Goal: Task Accomplishment & Management: Use online tool/utility

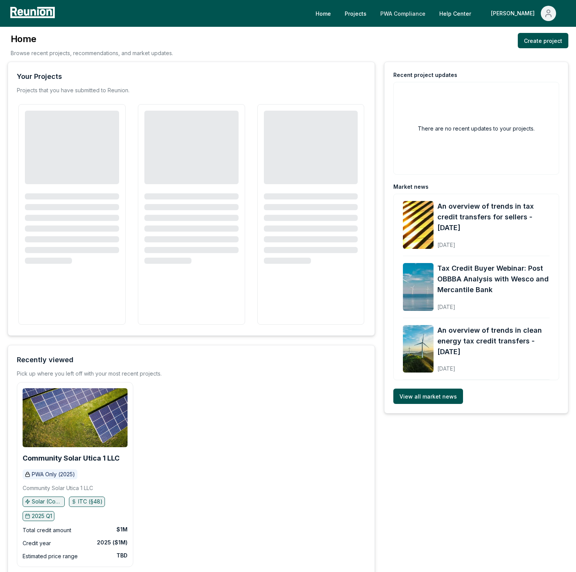
click at [432, 15] on link "PWA Compliance" at bounding box center [402, 13] width 57 height 15
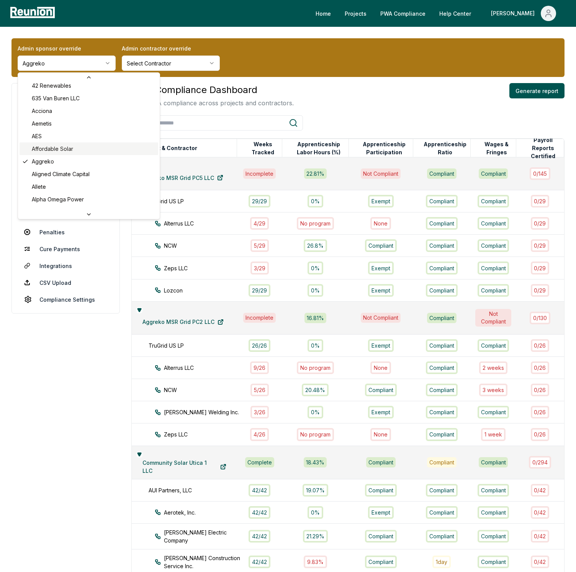
scroll to position [27, 0]
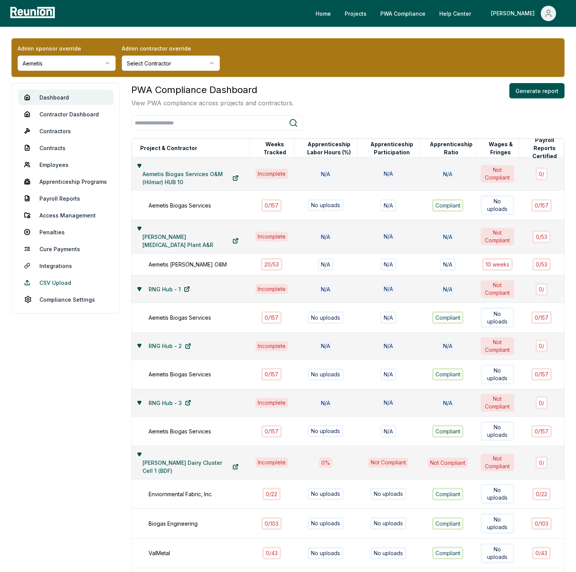
click at [50, 283] on link "CSV Upload" at bounding box center [65, 282] width 95 height 15
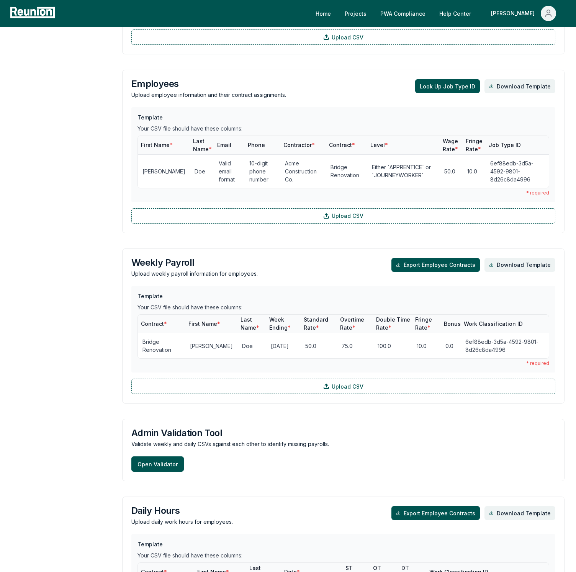
scroll to position [601, 0]
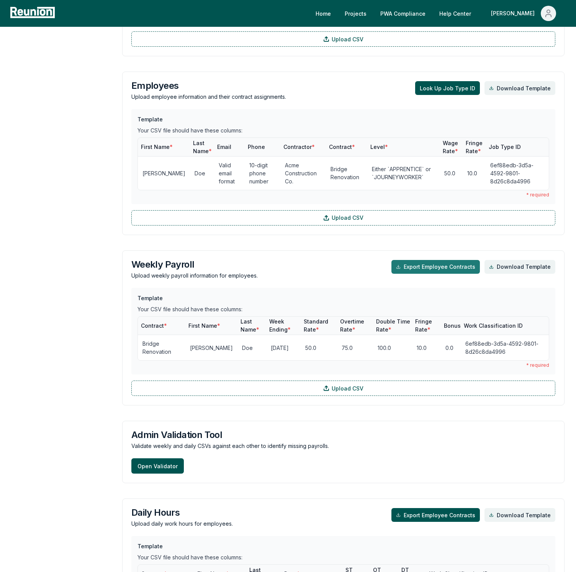
click at [455, 263] on button "Export Employee Contracts" at bounding box center [435, 267] width 88 height 14
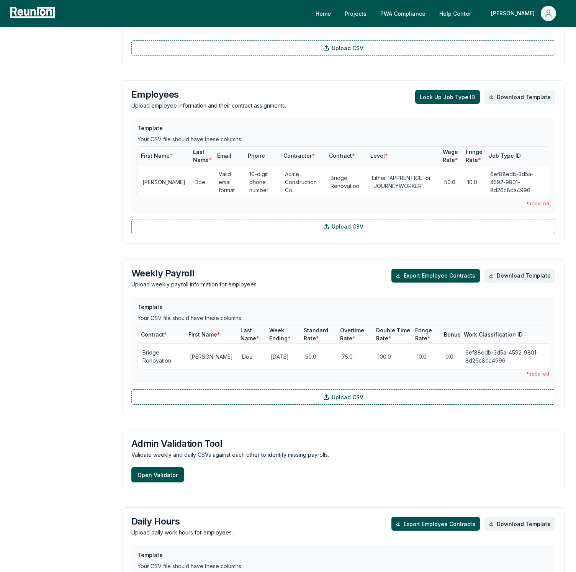
scroll to position [592, 0]
click at [91, 44] on aside "Dashboard Contractor Dashboard Contractors Contracts Employees Apprenticeship P…" at bounding box center [60, 108] width 99 height 1234
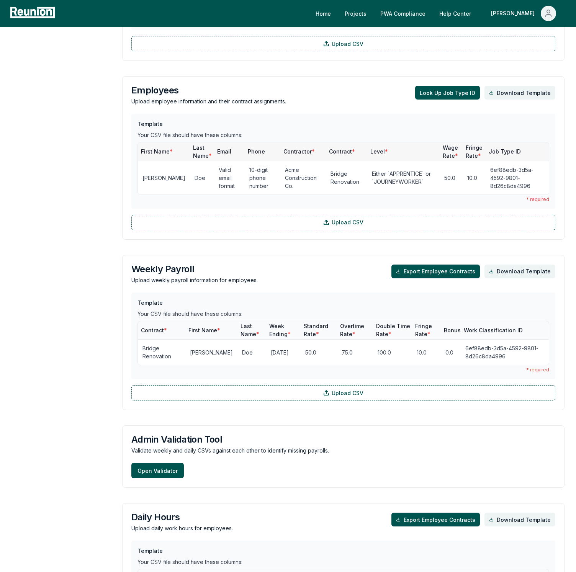
scroll to position [596, 0]
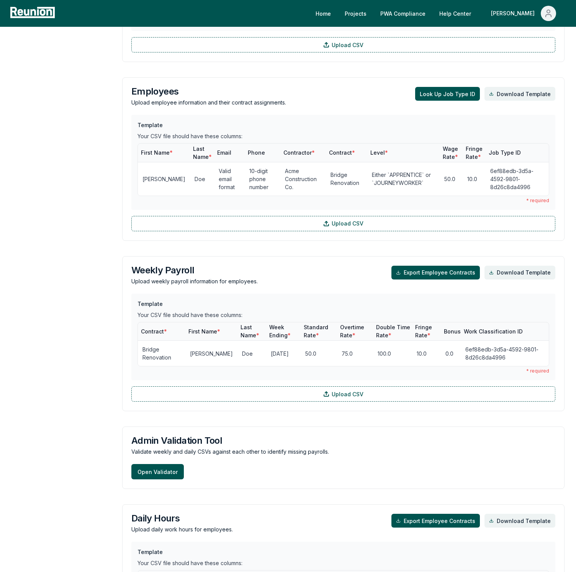
click at [116, 177] on div "Dashboard Contractor Dashboard Contractors Contracts Employees Apprenticeship P…" at bounding box center [287, 105] width 553 height 1234
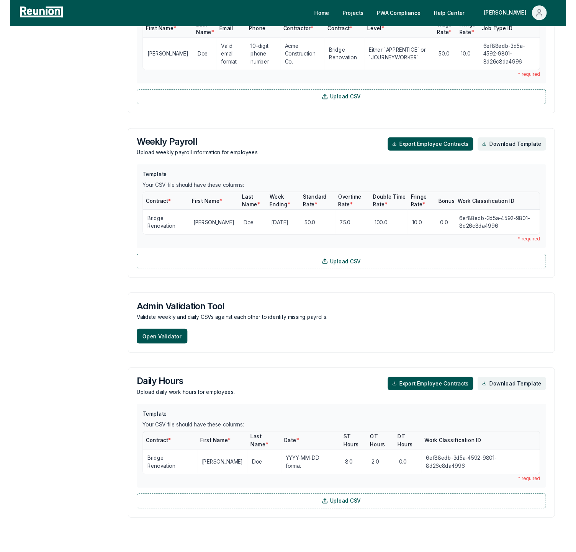
scroll to position [746, 0]
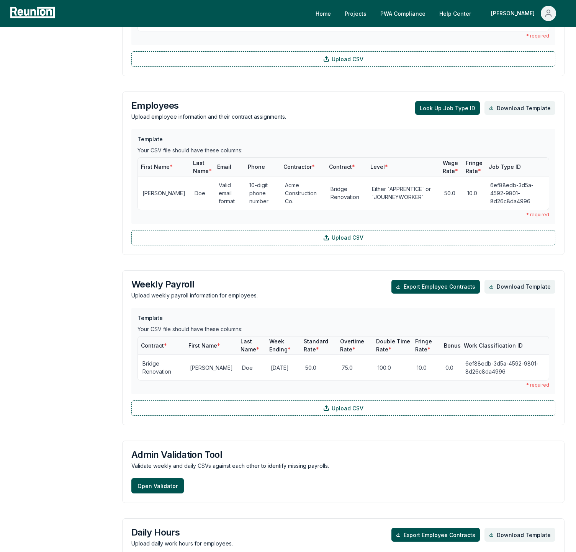
scroll to position [580, 0]
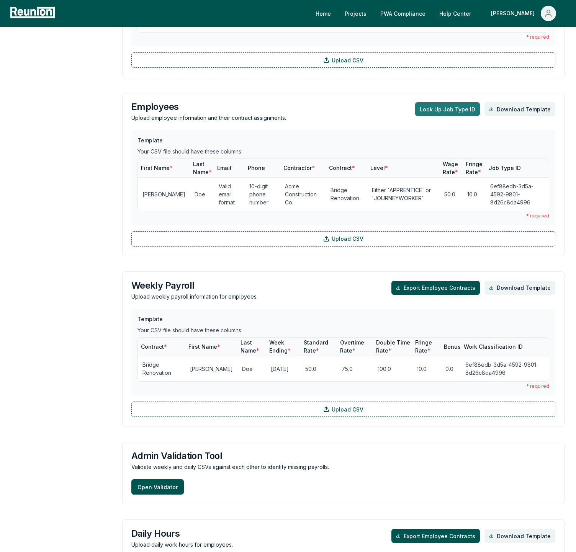
click at [458, 111] on button "Look Up Job Type ID" at bounding box center [447, 109] width 65 height 14
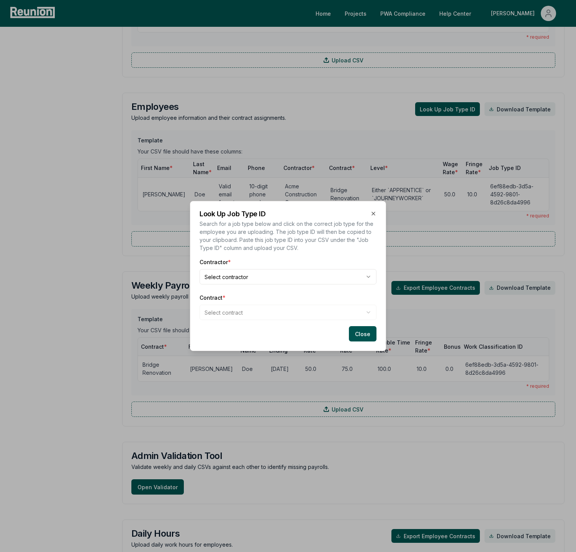
click at [264, 281] on body "Please visit us on your desktop We're working on making our marketplace mobile-…" at bounding box center [288, 84] width 576 height 1328
click at [261, 311] on body "Please visit us on your desktop We're working on making our marketplace mobile-…" at bounding box center [288, 84] width 576 height 1328
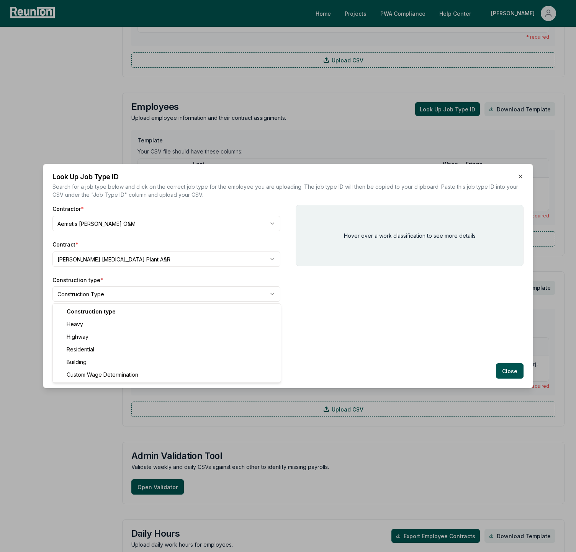
click at [123, 290] on body "Please visit us on your desktop We're working on making our marketplace mobile-…" at bounding box center [288, 84] width 576 height 1328
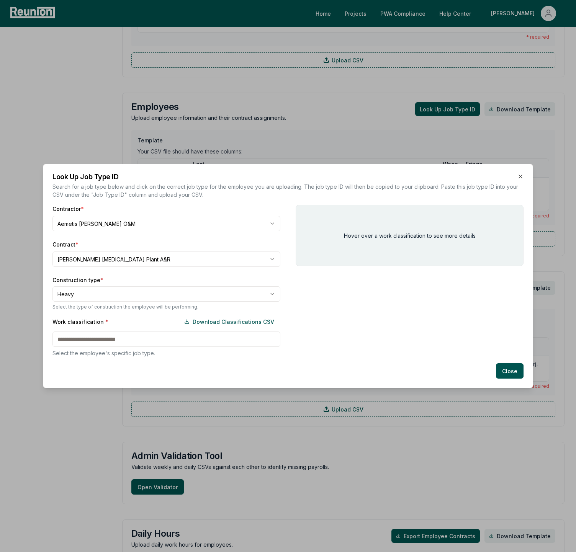
click at [119, 336] on div "Work classification * Download Classifications CSV Select the employee's specif…" at bounding box center [166, 335] width 228 height 43
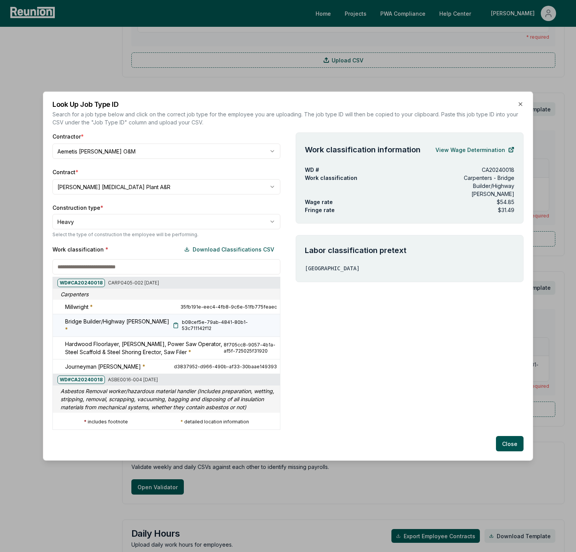
click at [142, 322] on h5 "Bridge Builder/Highway Carpenter *" at bounding box center [119, 325] width 108 height 16
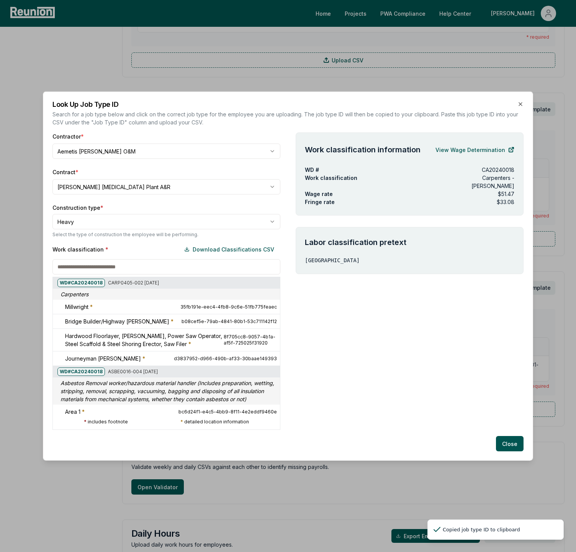
click at [92, 76] on div at bounding box center [288, 276] width 576 height 552
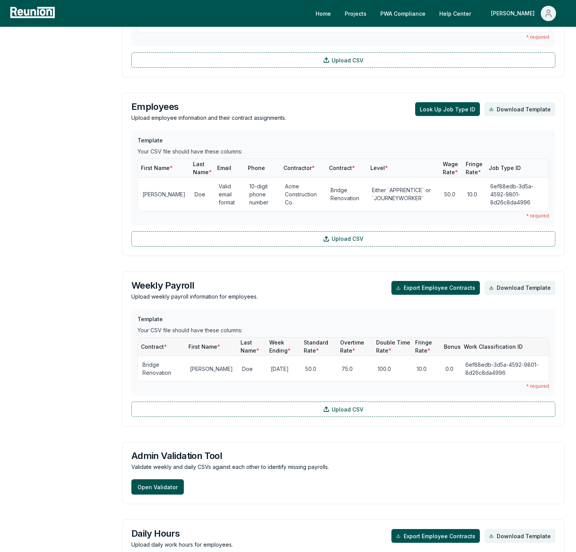
scroll to position [592, 0]
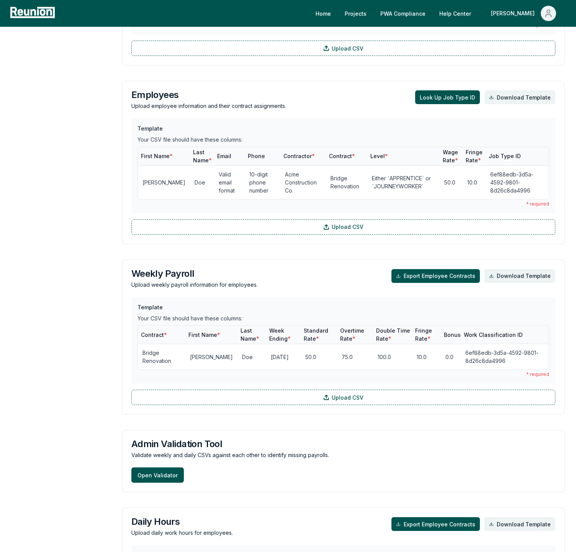
click at [72, 112] on aside "Dashboard Contractor Dashboard Contractors Contracts Employees Apprenticeship P…" at bounding box center [60, 108] width 99 height 1234
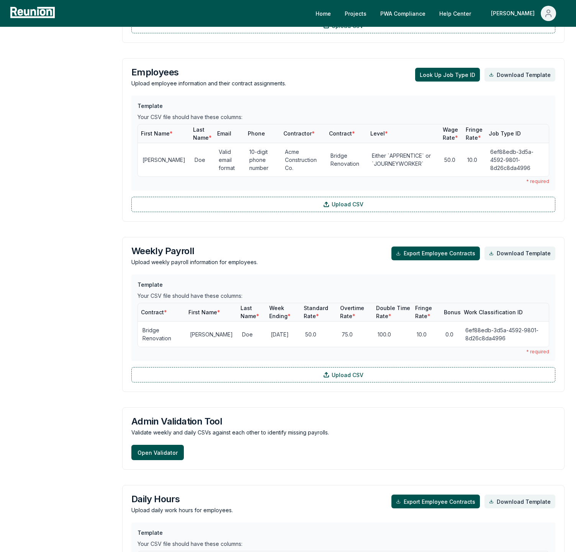
scroll to position [611, 0]
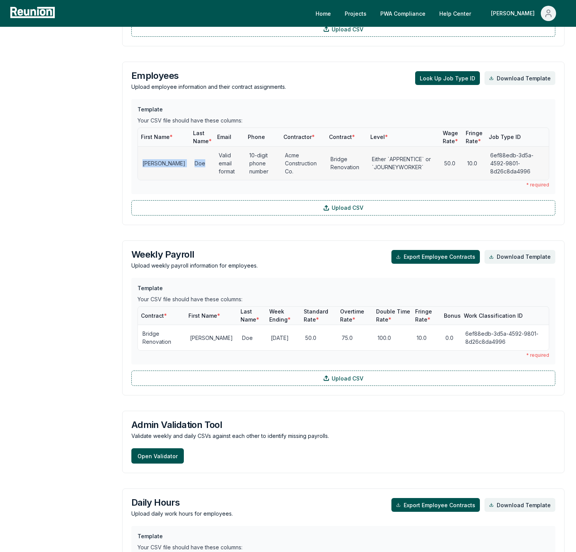
drag, startPoint x: 147, startPoint y: 161, endPoint x: 188, endPoint y: 164, distance: 41.1
click at [188, 164] on tr "Jane Doe Valid email format 10-digit phone number Acme Construction Co. Bridge …" at bounding box center [343, 163] width 411 height 34
click at [190, 164] on td "Doe" at bounding box center [202, 163] width 24 height 34
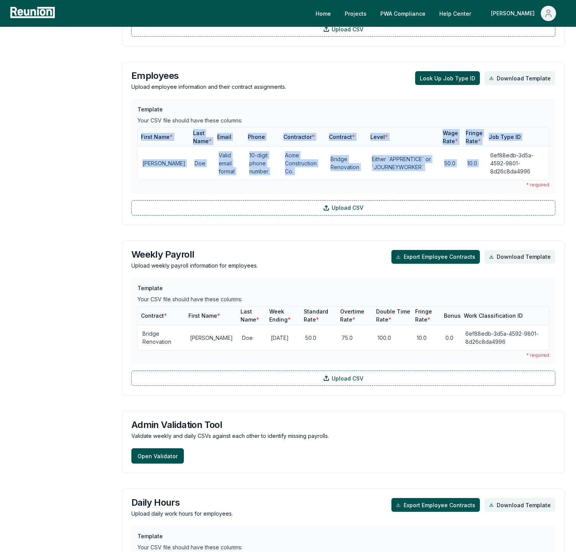
drag, startPoint x: 486, startPoint y: 159, endPoint x: 559, endPoint y: 172, distance: 74.6
click at [559, 172] on div "Employees Upload employee information and their contract assignments. Look Up J…" at bounding box center [343, 144] width 442 height 164
click at [88, 87] on aside "Dashboard Contractor Dashboard Contractors Contracts Employees Apprenticeship P…" at bounding box center [60, 89] width 99 height 1234
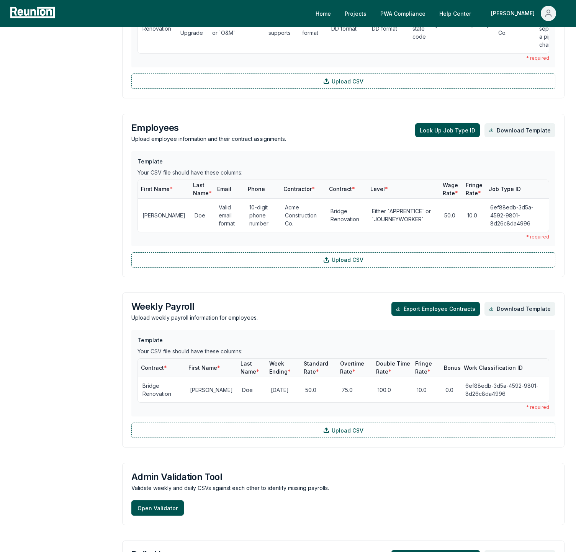
scroll to position [558, 0]
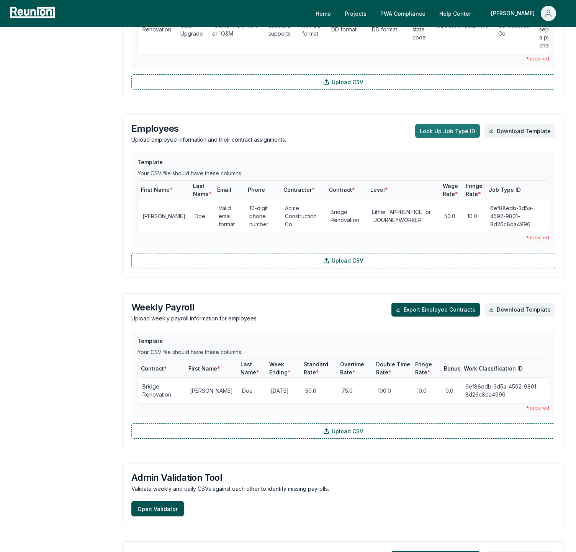
click at [452, 133] on button "Look Up Job Type ID" at bounding box center [447, 131] width 65 height 14
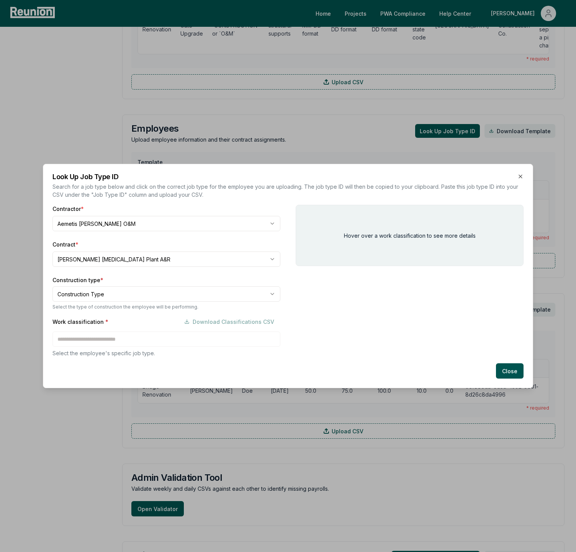
click at [111, 90] on div at bounding box center [288, 276] width 576 height 552
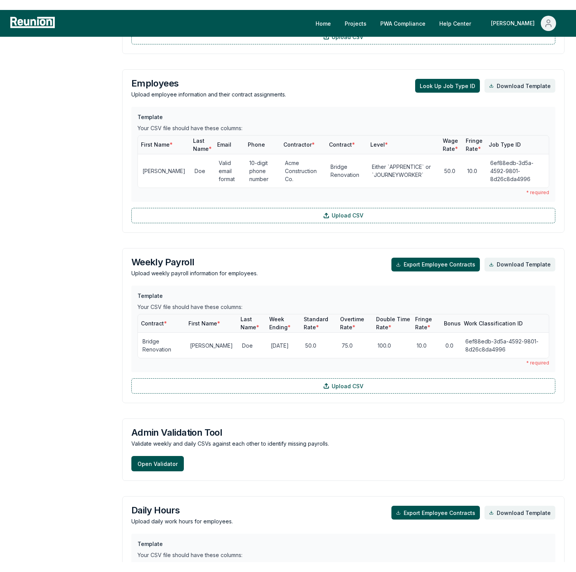
scroll to position [613, 0]
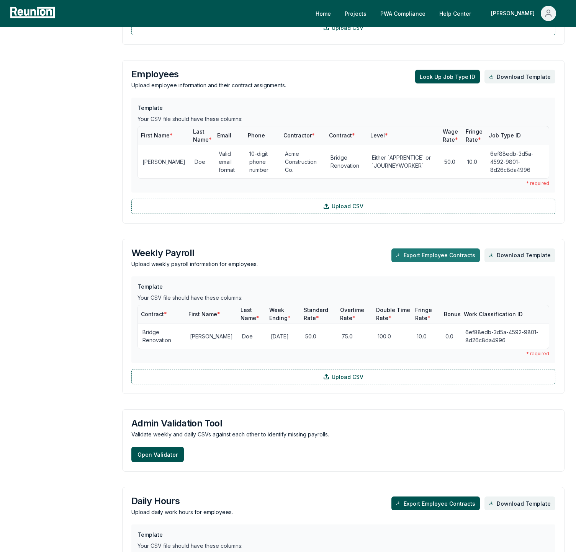
click at [418, 252] on button "Export Employee Contracts" at bounding box center [435, 256] width 88 height 14
